Goal: Task Accomplishment & Management: Manage account settings

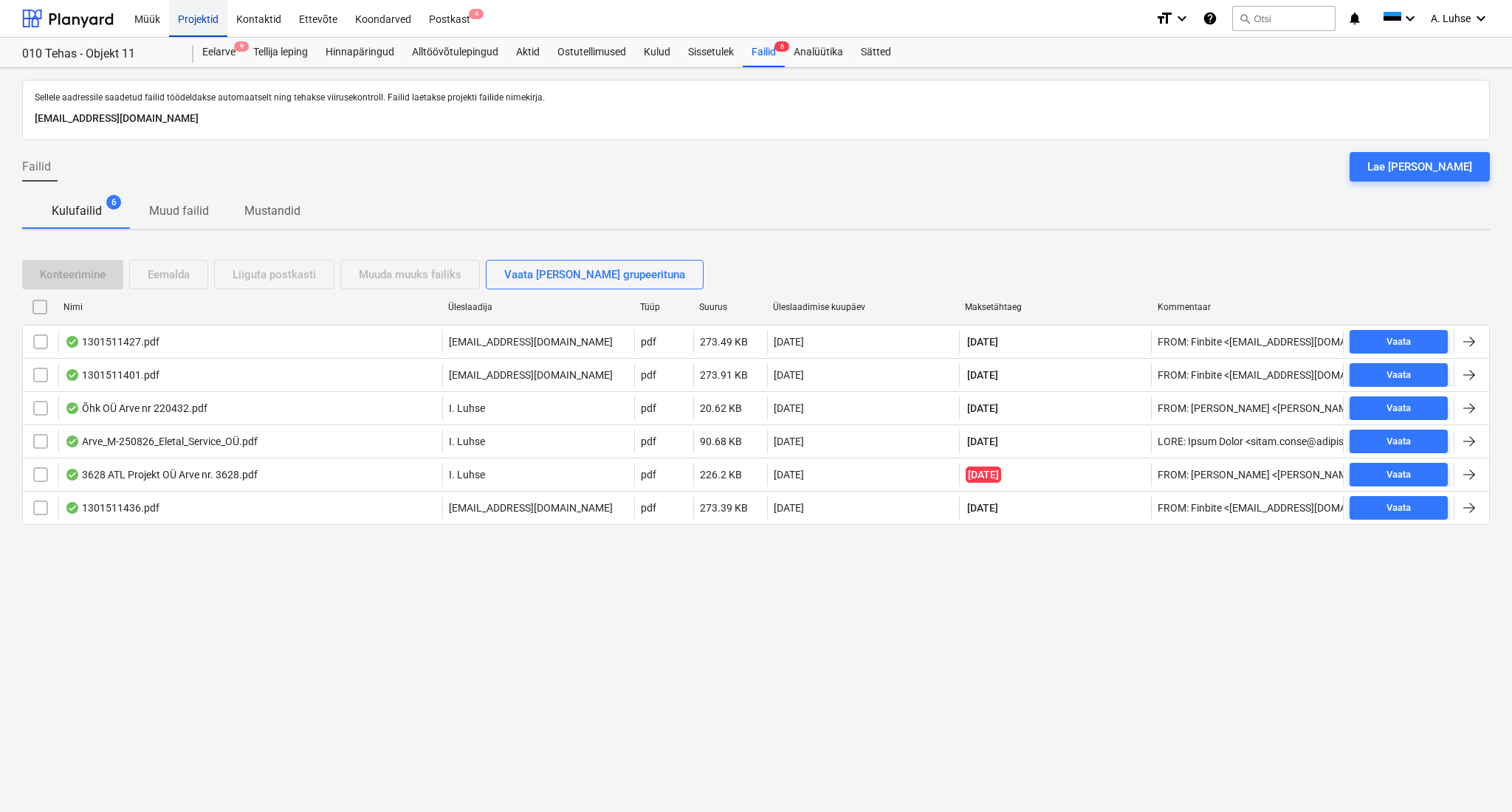
click at [205, 28] on div "Projektid" at bounding box center [199, 18] width 59 height 38
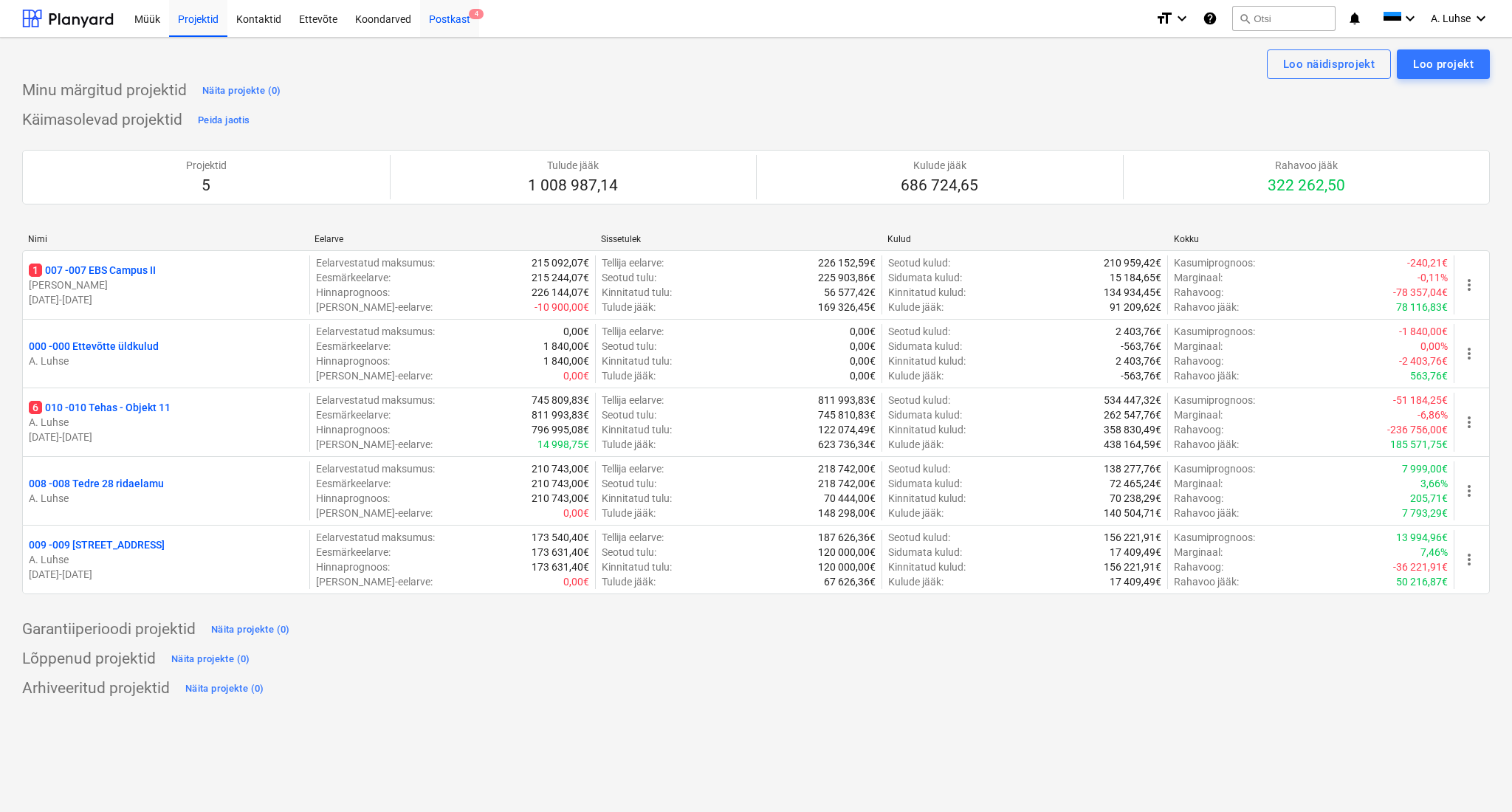
click at [443, 16] on div "Postkast 4" at bounding box center [450, 18] width 59 height 38
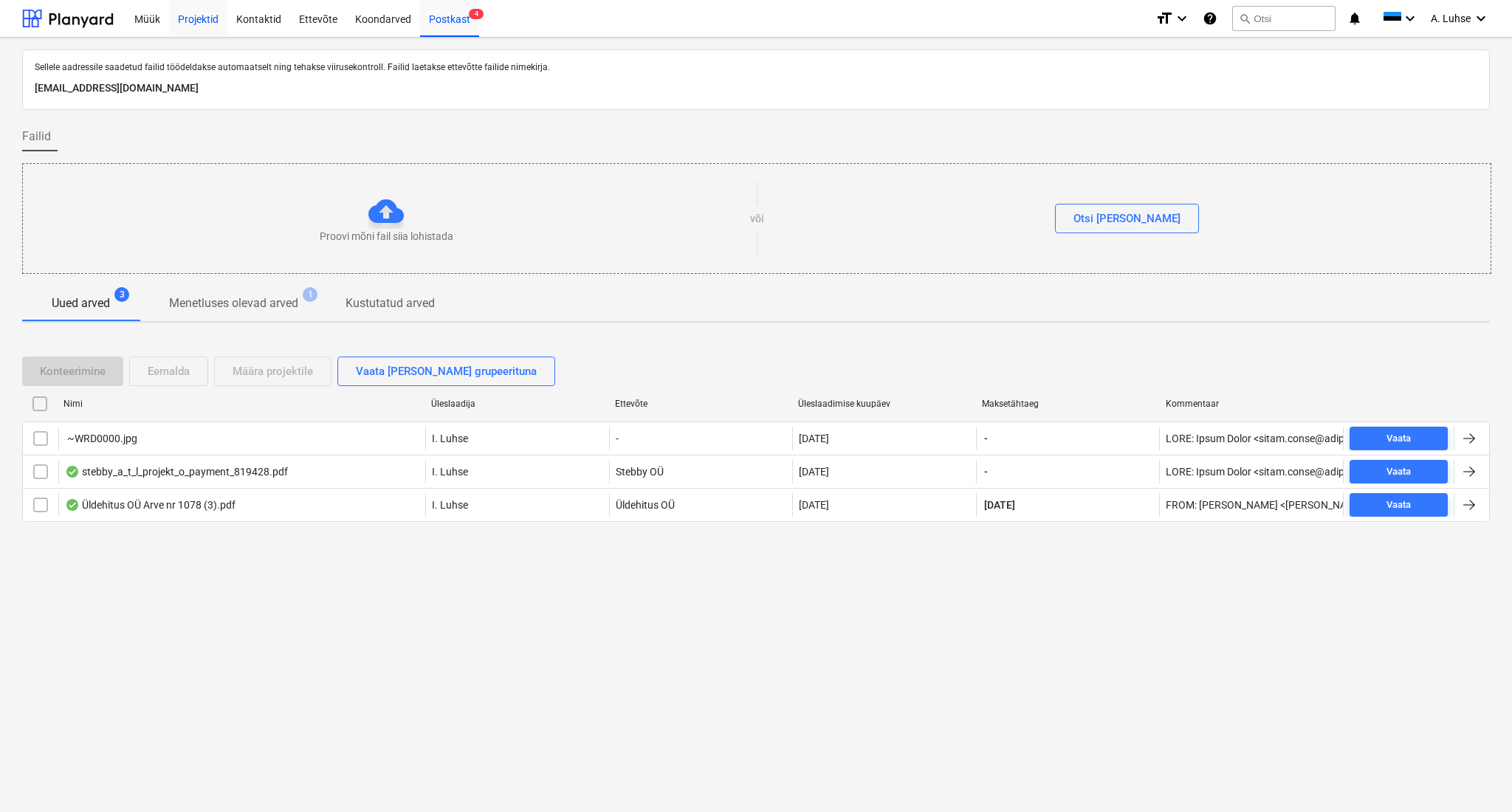
click at [197, 11] on div "Projektid" at bounding box center [199, 18] width 59 height 38
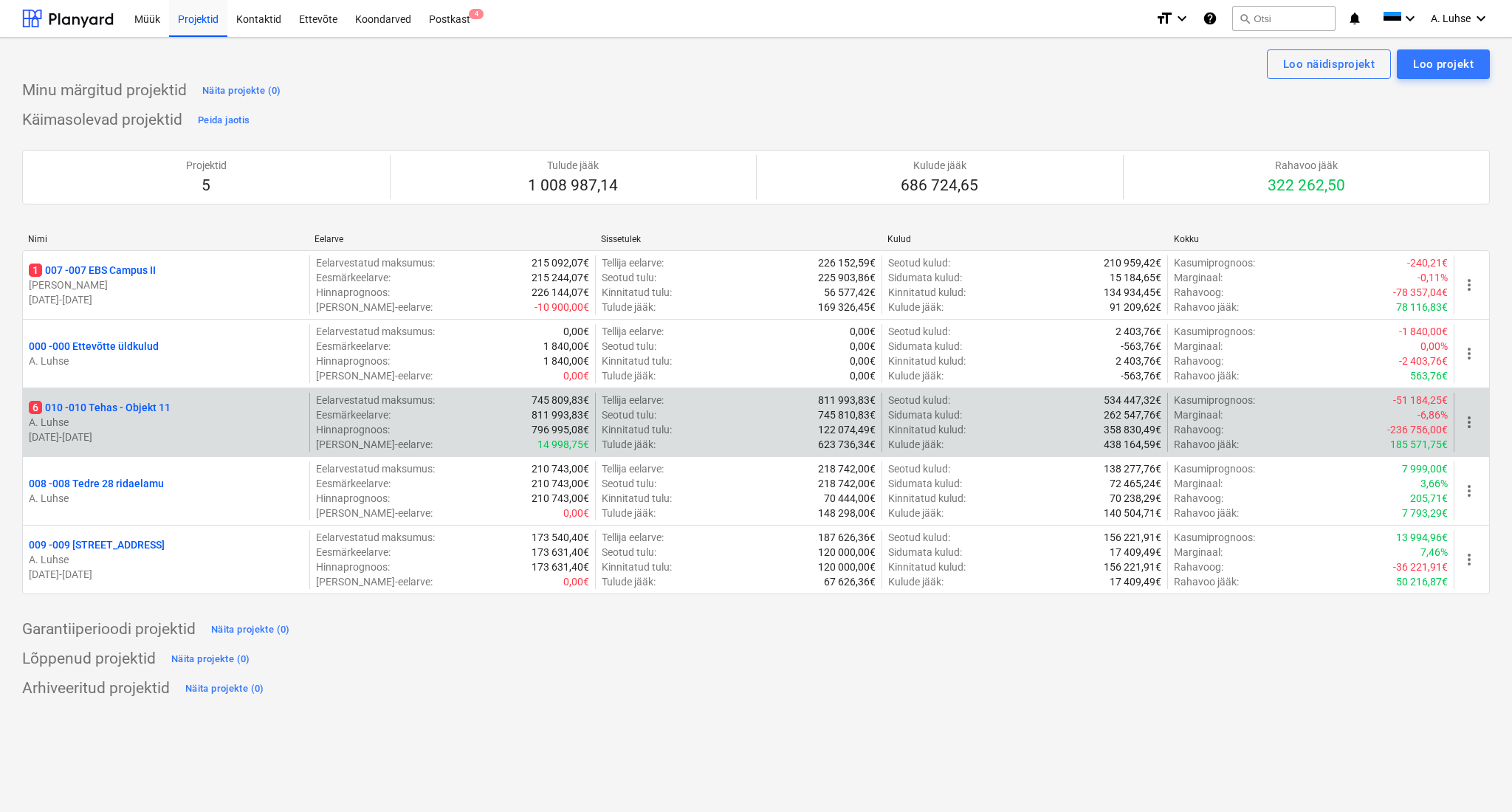
click at [170, 402] on p "6 010 - 010 Tehas - Objekt 11" at bounding box center [99, 408] width 142 height 15
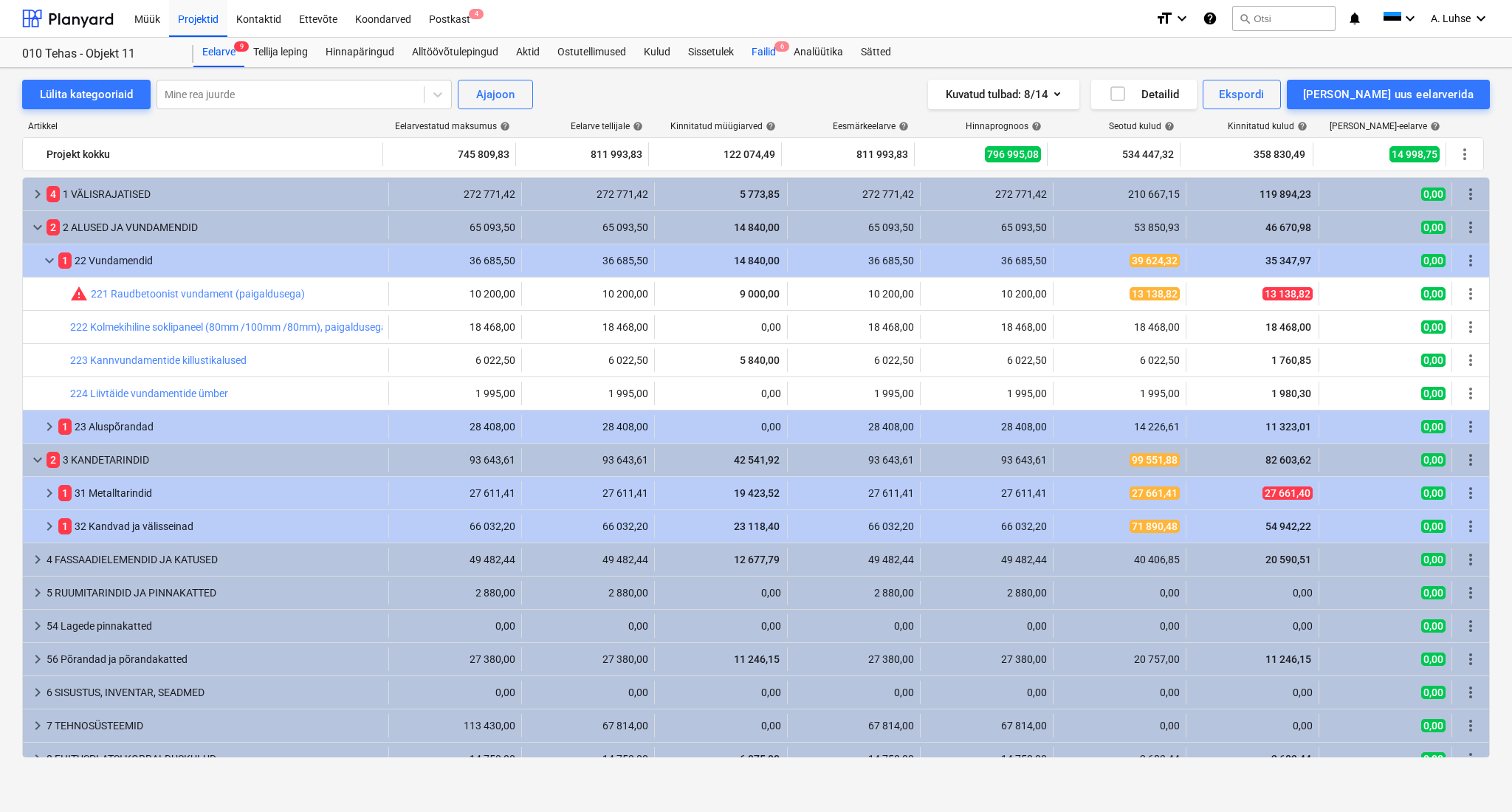
click at [745, 50] on div "Failid 6" at bounding box center [763, 52] width 42 height 29
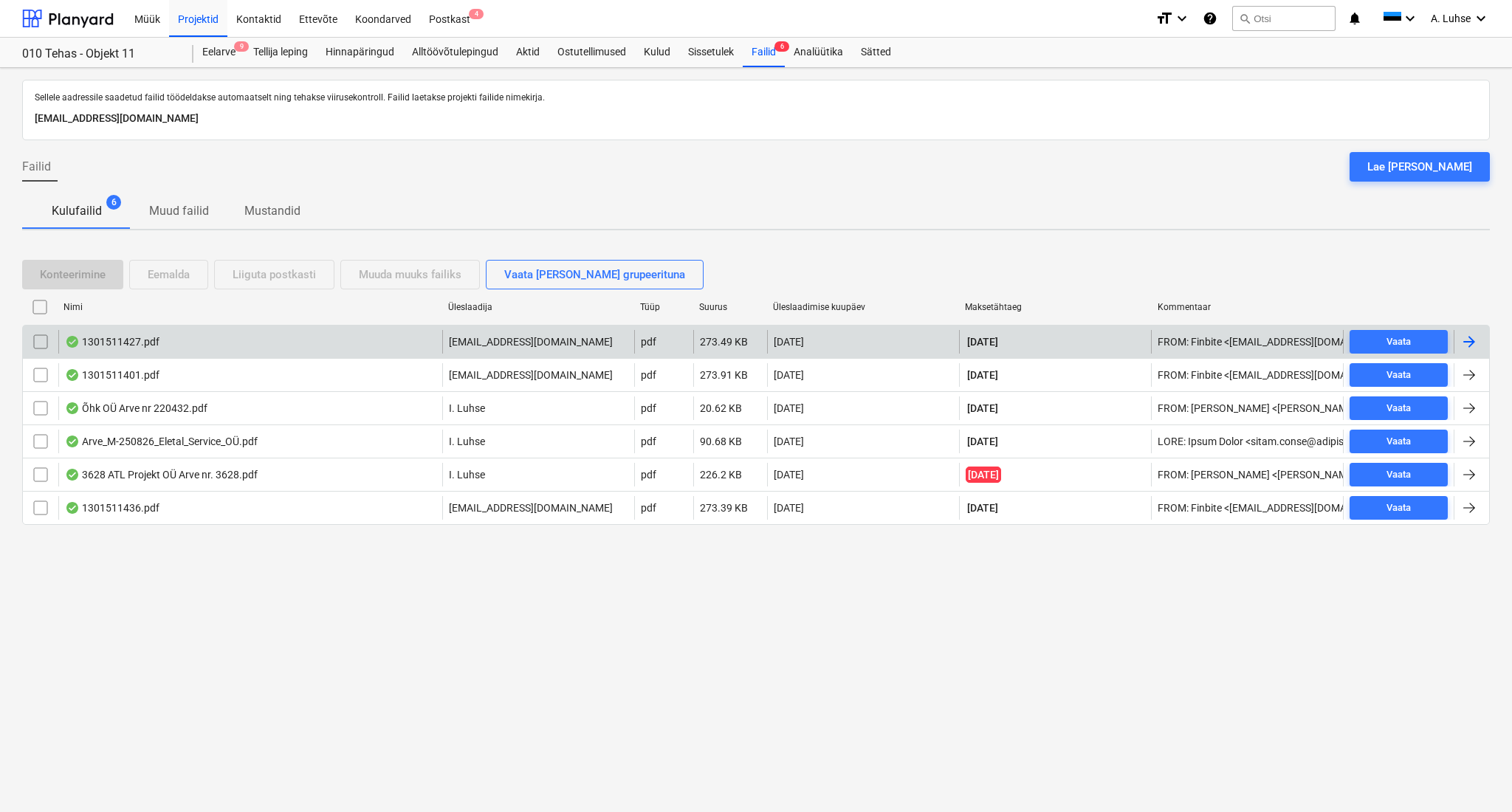
click at [532, 348] on div "[EMAIL_ADDRESS][DOMAIN_NAME]" at bounding box center [538, 342] width 192 height 24
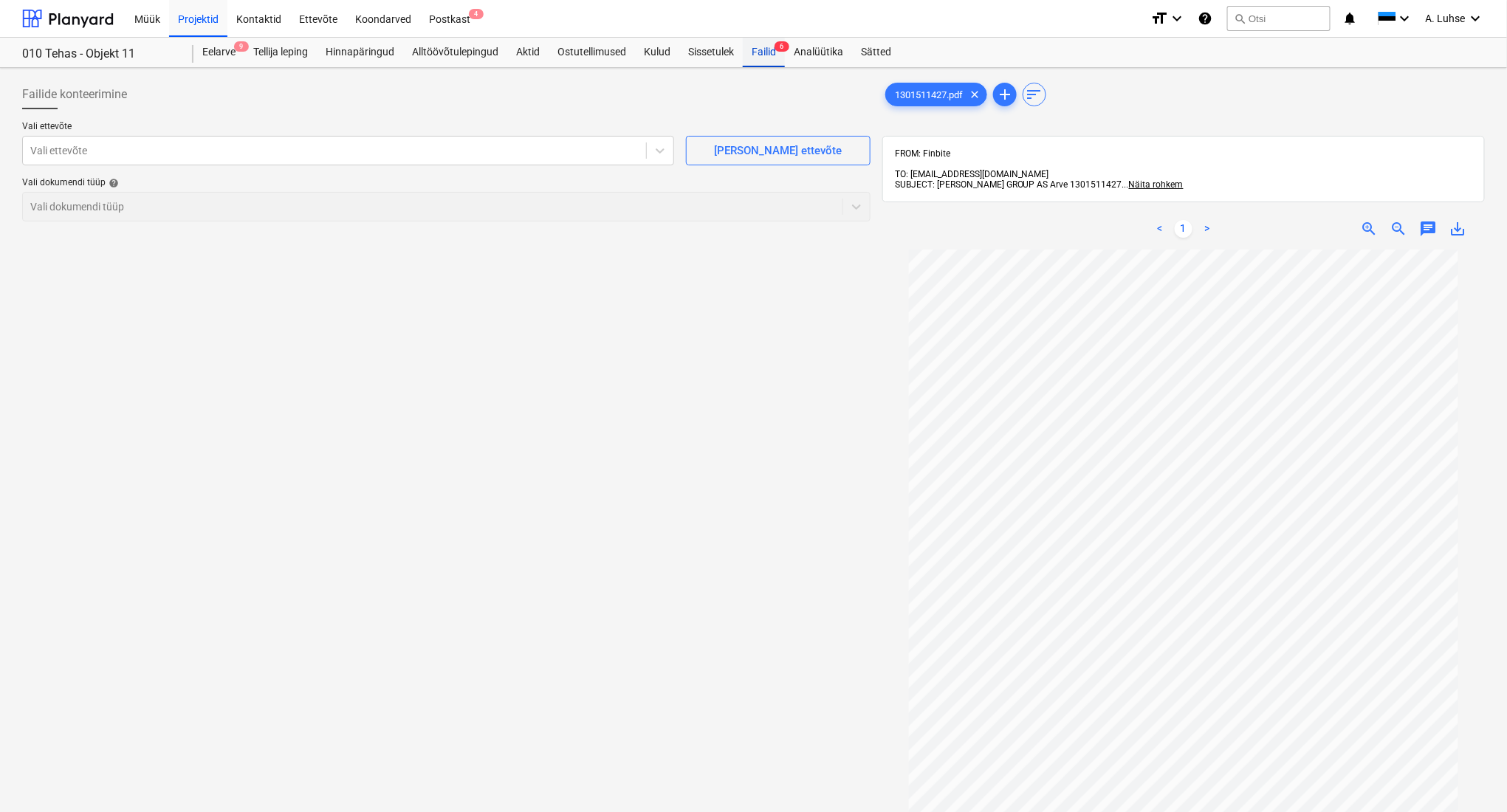
click at [777, 47] on span "6" at bounding box center [781, 46] width 15 height 10
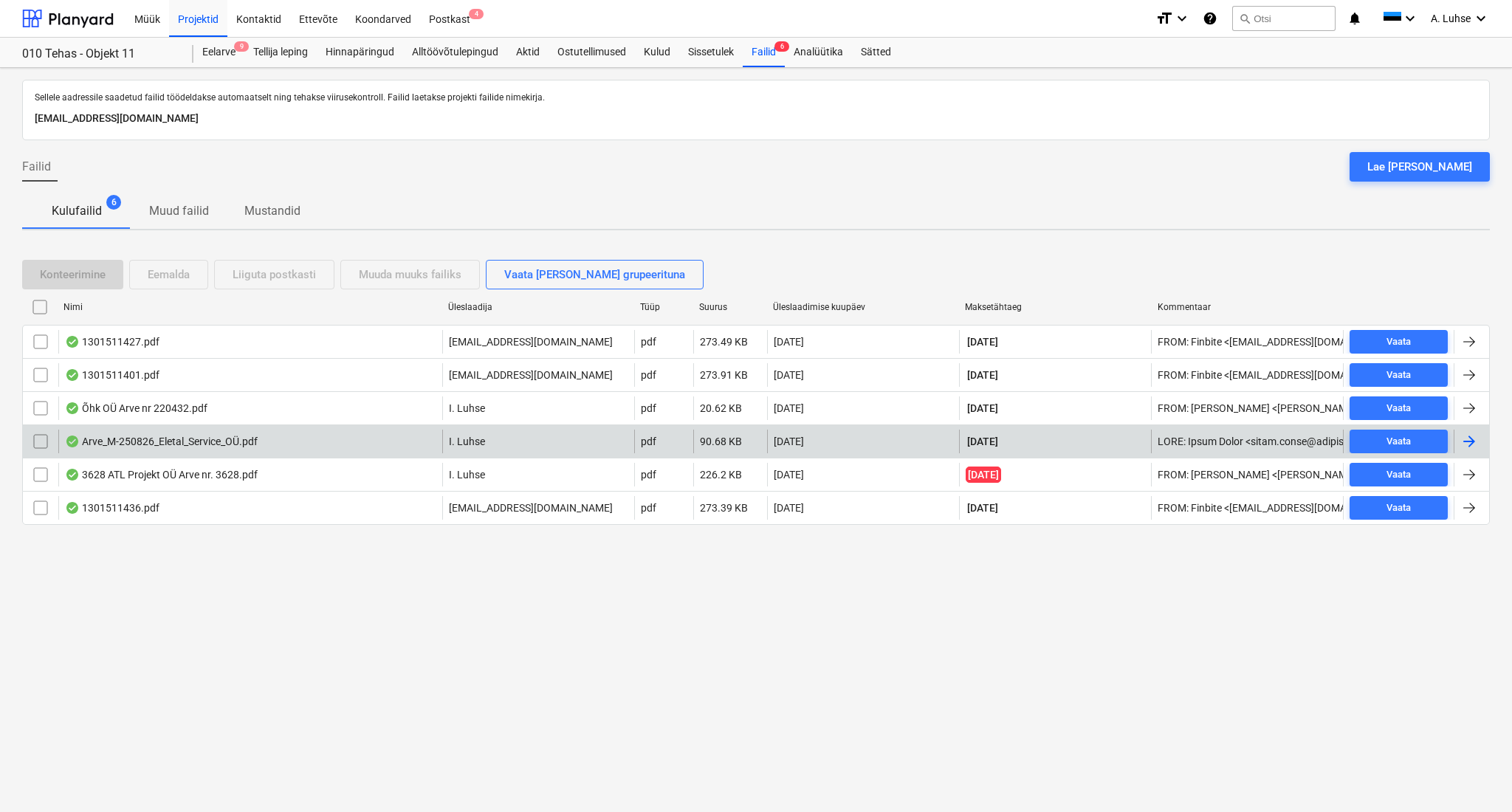
click at [375, 446] on div "Arve_M-250826_Eletal_Service_OÜ.pdf" at bounding box center [250, 442] width 384 height 24
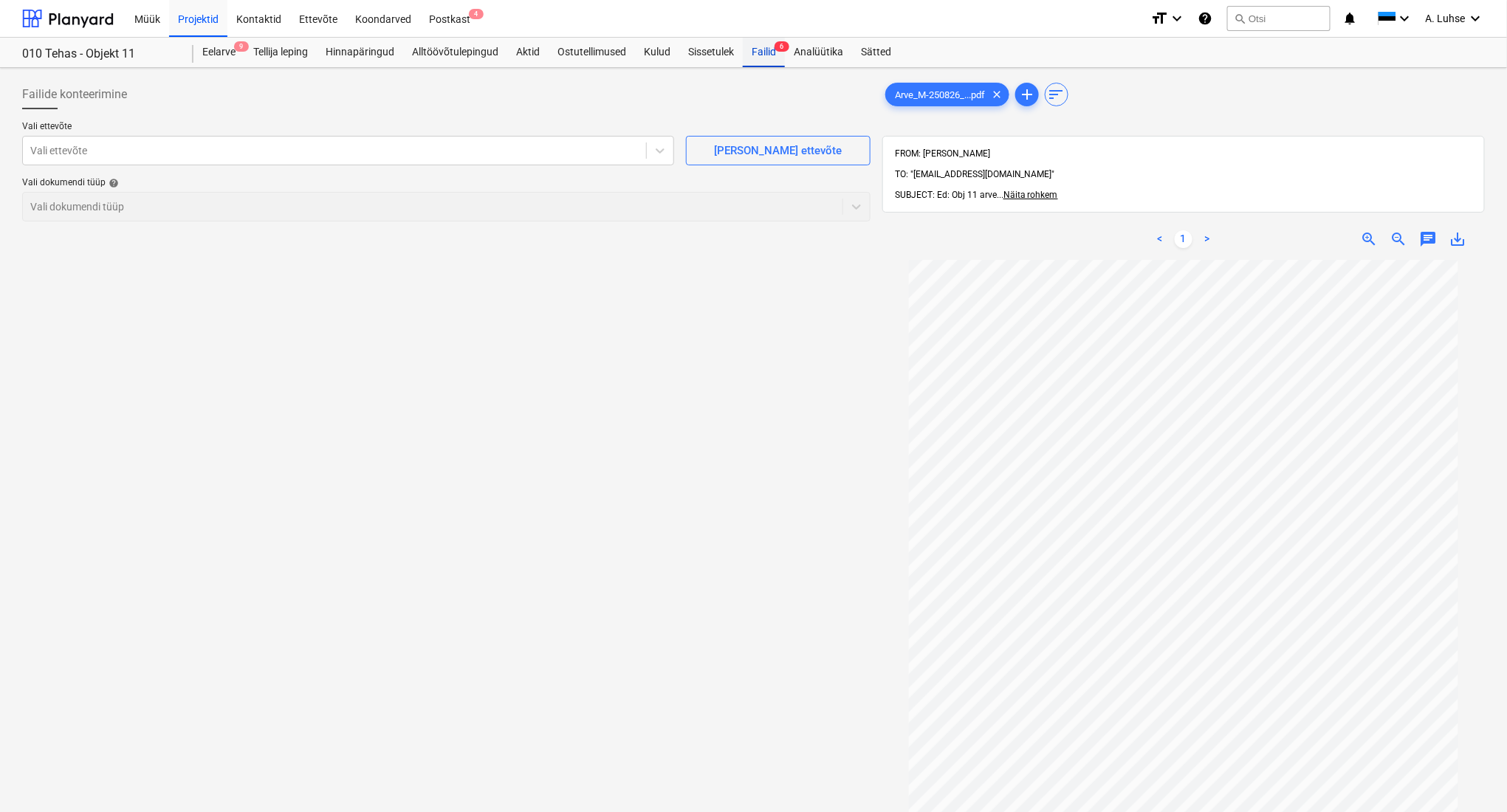
click at [757, 55] on div "Failid 6" at bounding box center [763, 52] width 42 height 29
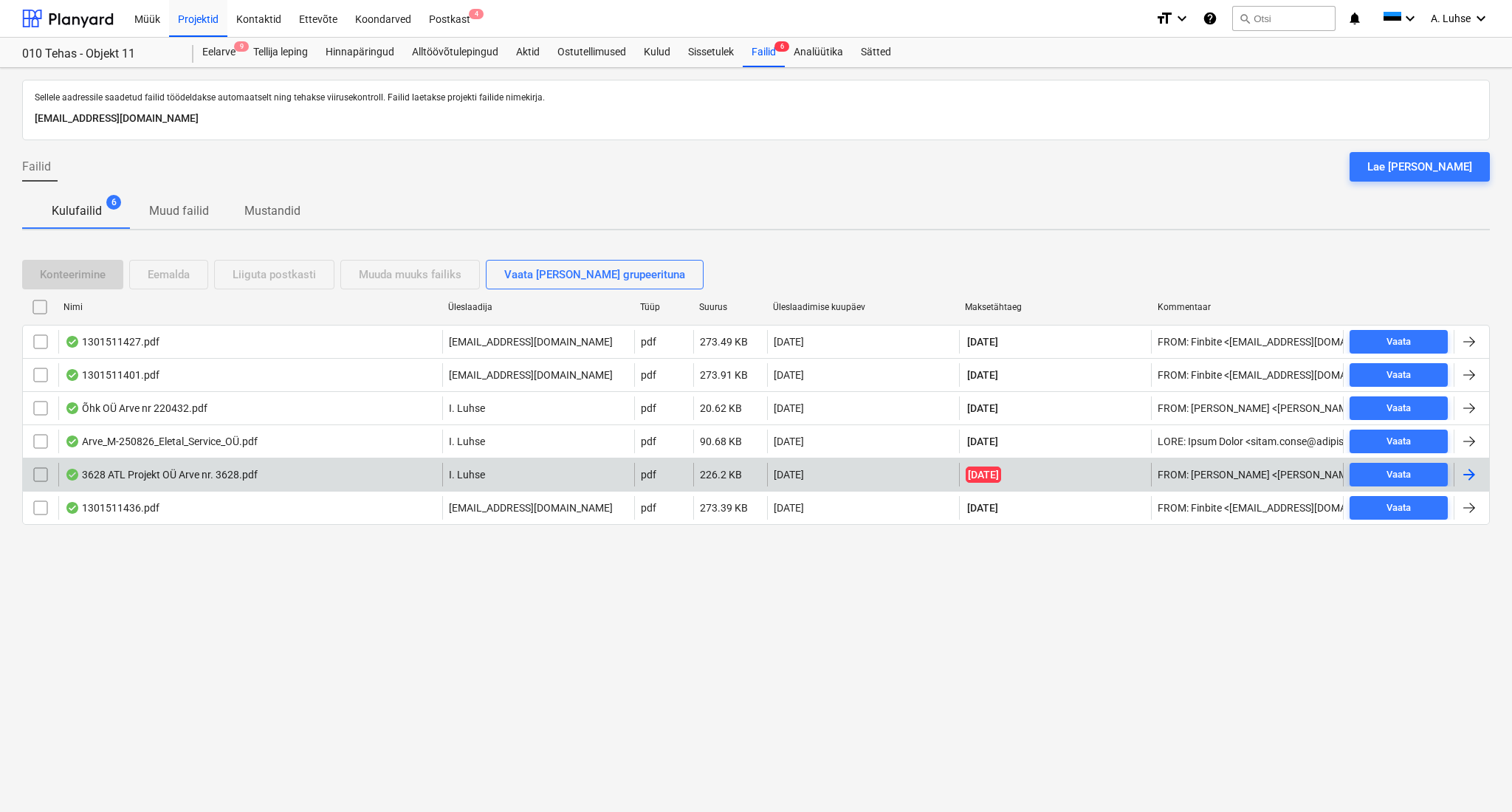
click at [182, 477] on div "3628 ATL Projekt OÜ Arve nr. 3628.pdf" at bounding box center [161, 474] width 192 height 12
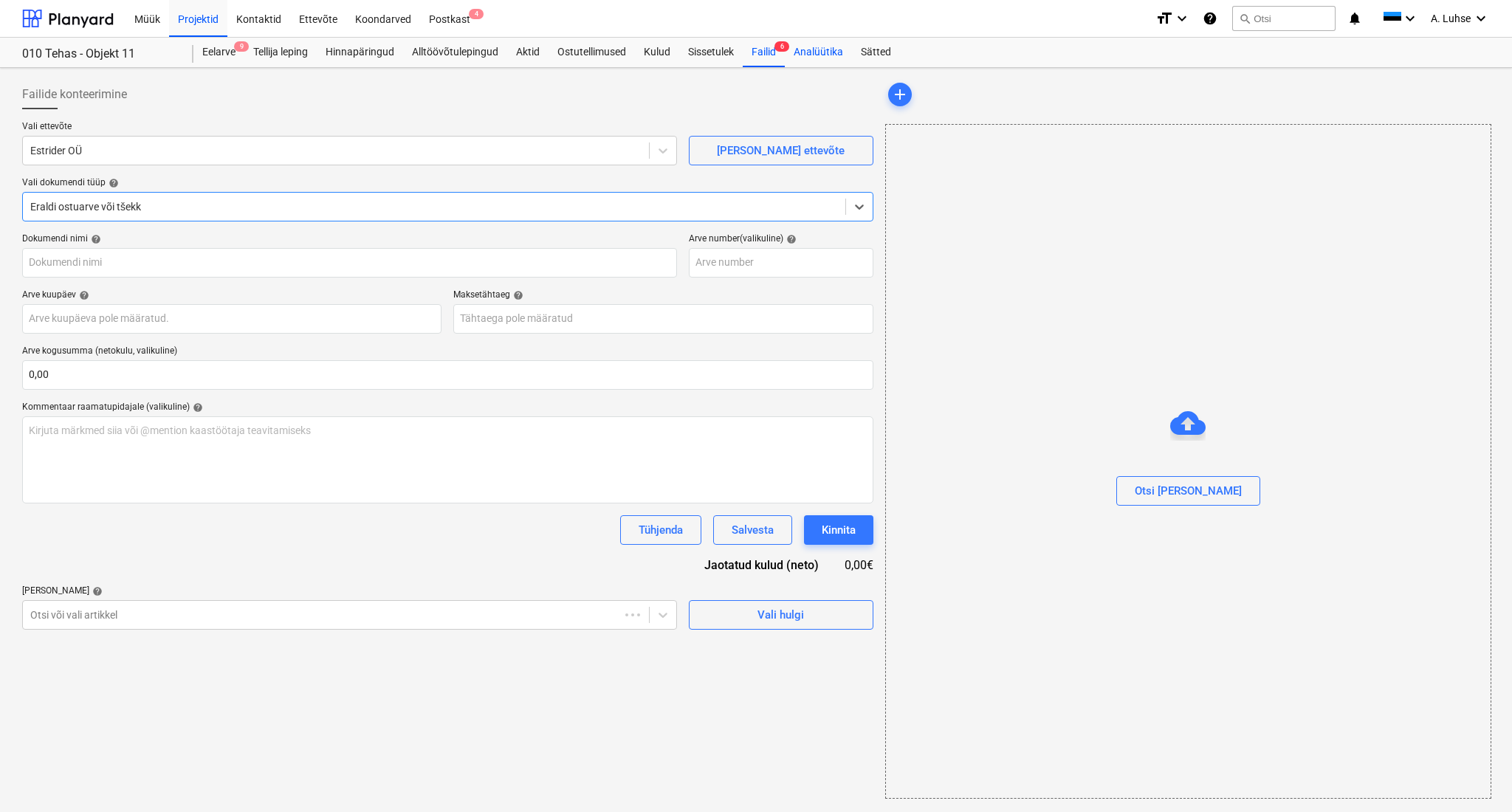
type input "3628"
type input "[DATE]"
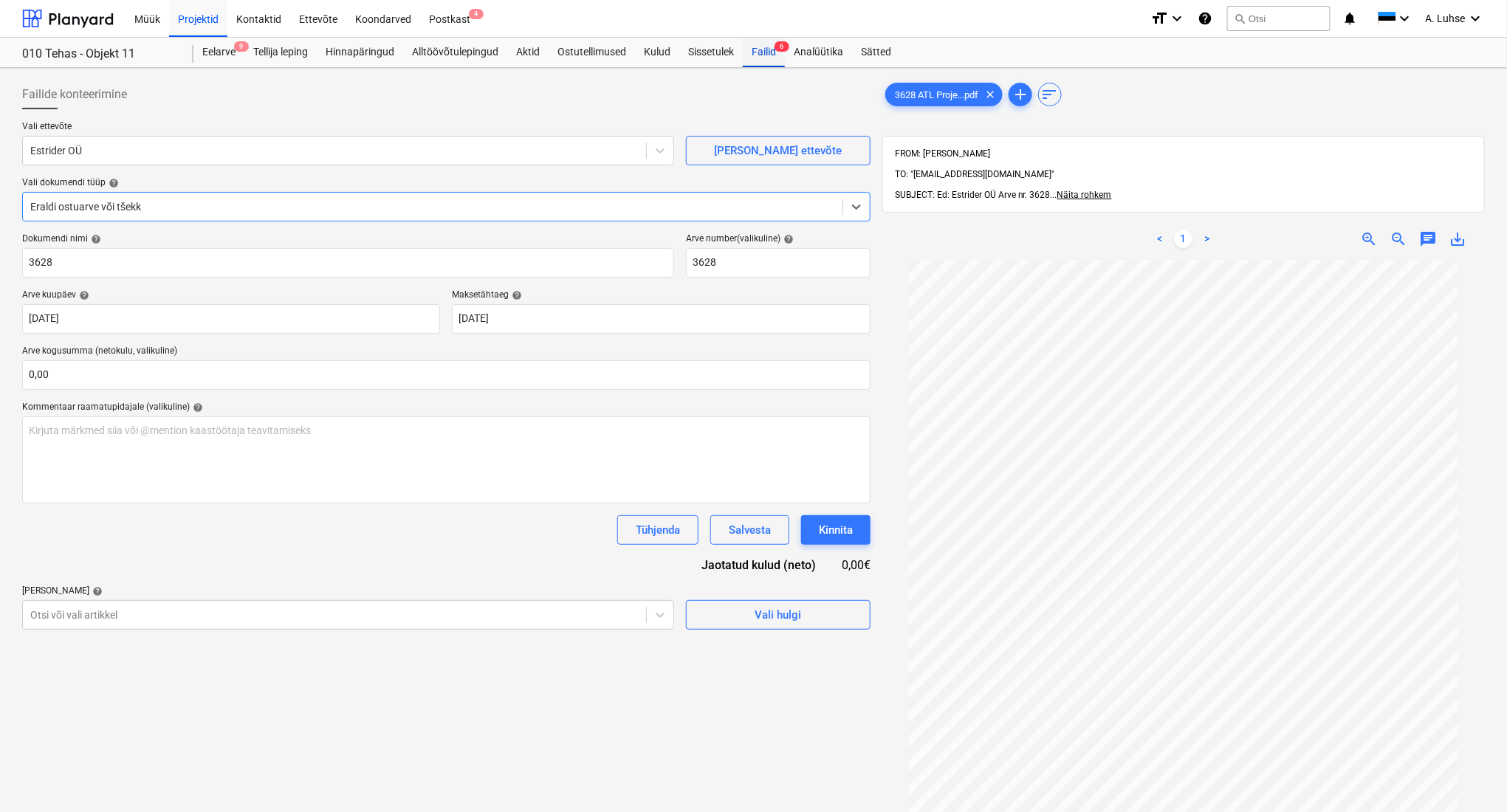
click at [769, 51] on div "Failid 6" at bounding box center [763, 52] width 42 height 29
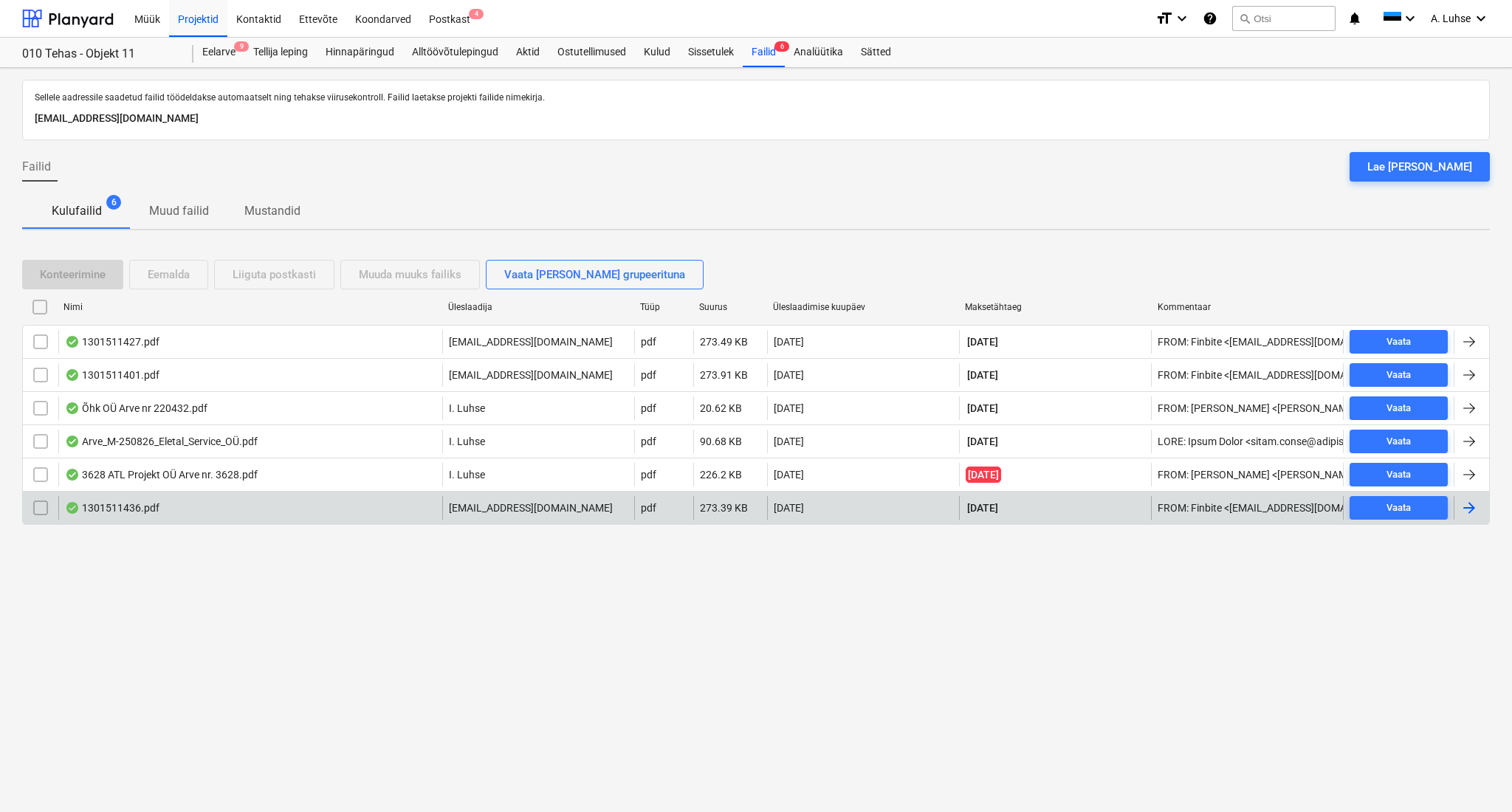
click at [184, 499] on div "1301511436.pdf" at bounding box center [250, 508] width 384 height 24
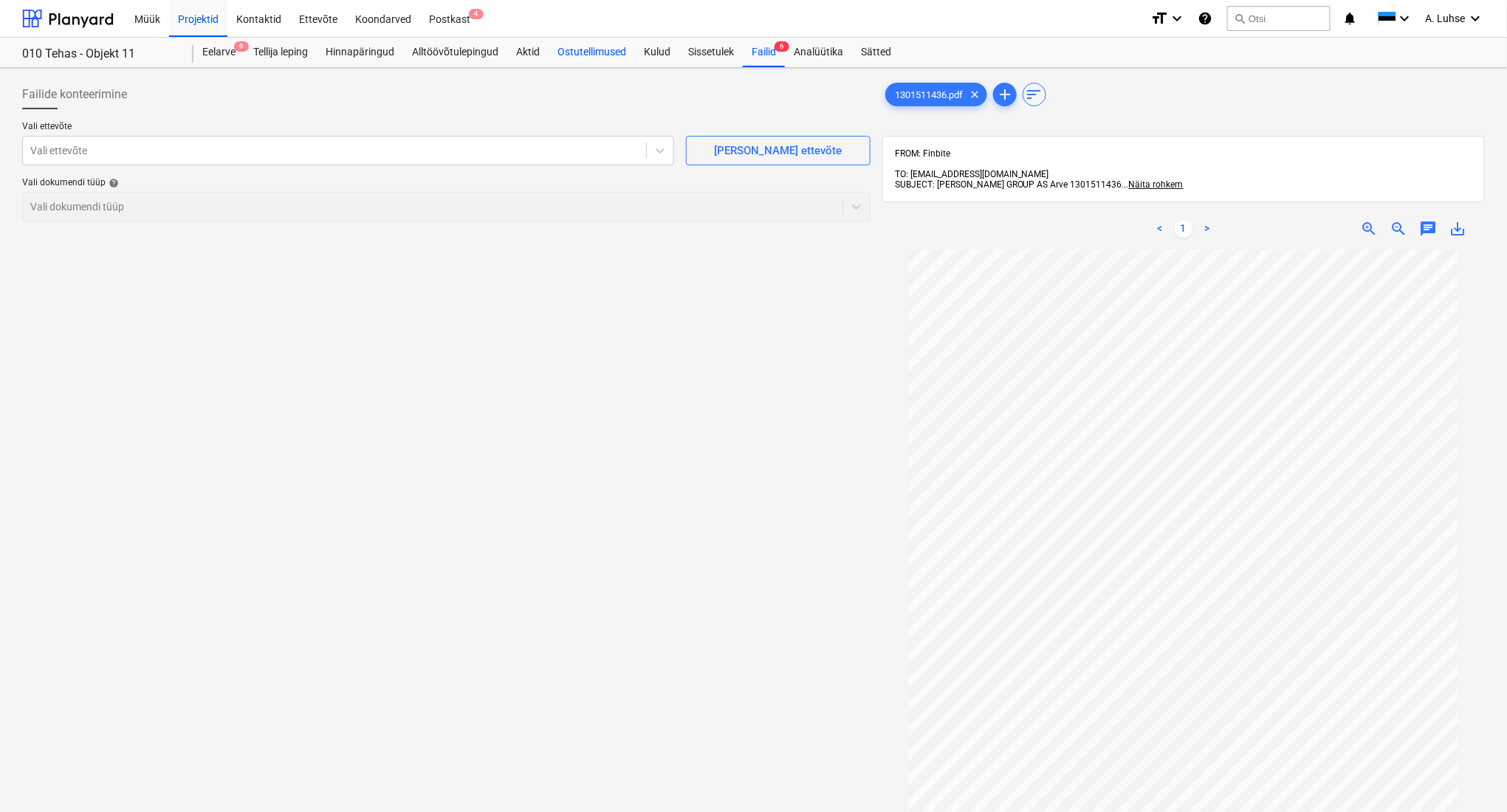
drag, startPoint x: 772, startPoint y: 56, endPoint x: 565, endPoint y: 50, distance: 207.1
click at [772, 55] on div "Failid 6" at bounding box center [763, 52] width 42 height 29
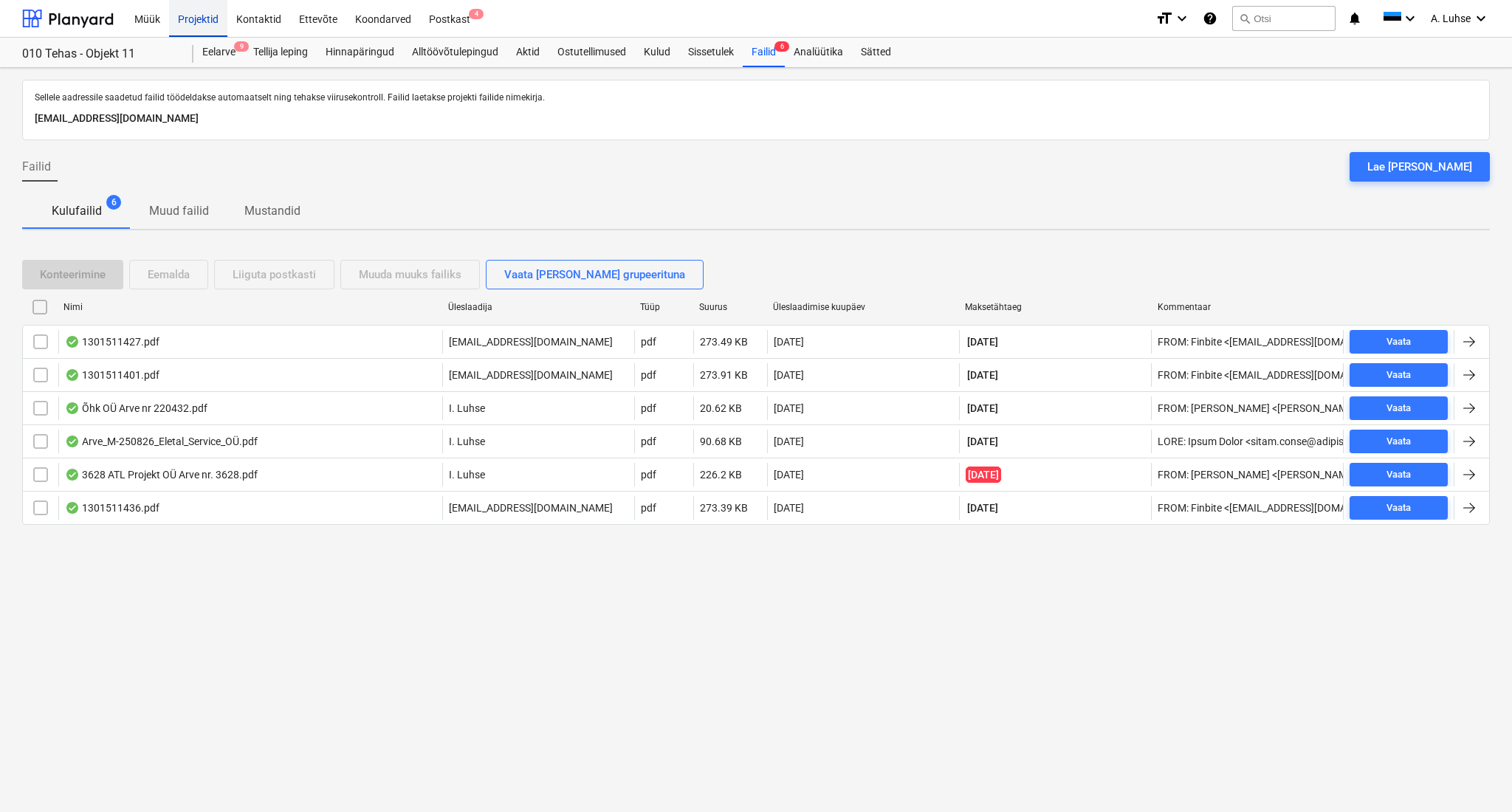
click at [203, 17] on div "Projektid" at bounding box center [199, 18] width 59 height 38
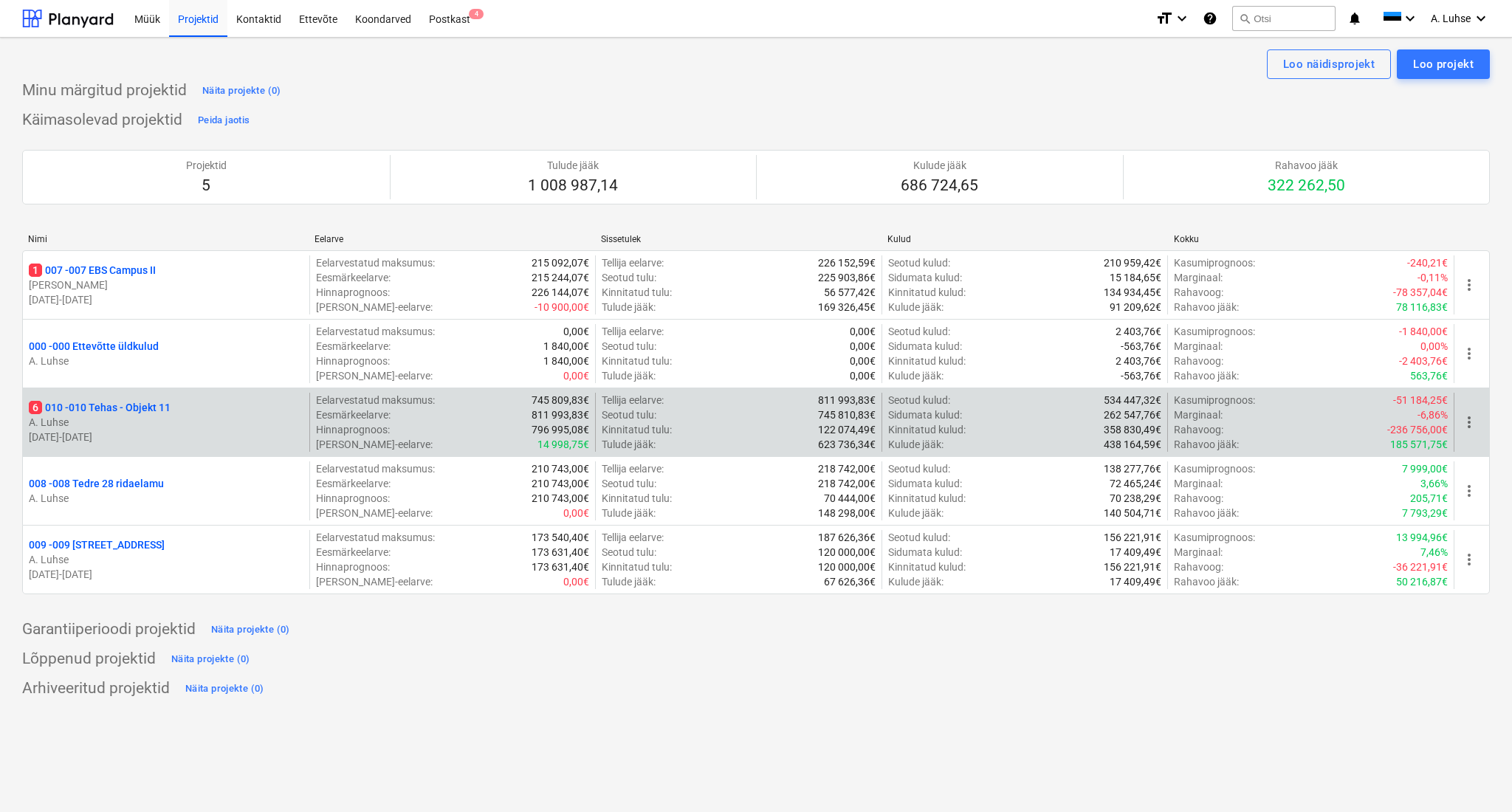
click at [170, 408] on p "6 010 - 010 Tehas - Objekt 11" at bounding box center [99, 408] width 142 height 15
